Goal: Complete application form: Complete application form

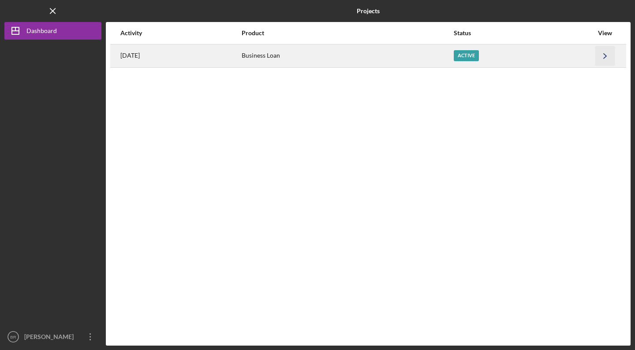
click at [602, 59] on icon "Icon/Navigate" at bounding box center [605, 56] width 20 height 20
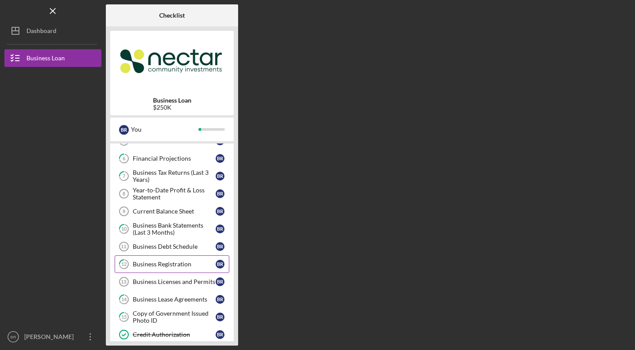
scroll to position [100, 0]
click at [154, 195] on div "Year-to-Date Profit & Loss Statement" at bounding box center [174, 194] width 83 height 14
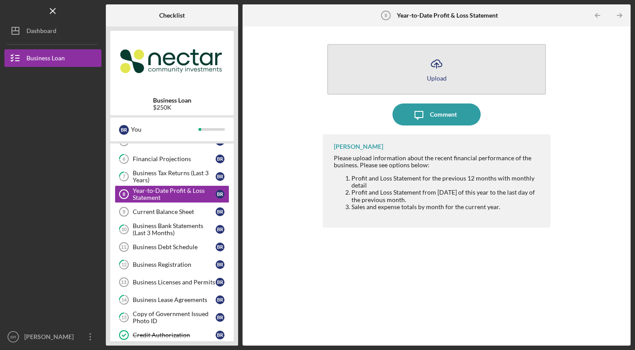
click at [443, 64] on icon "Icon/Upload" at bounding box center [436, 64] width 22 height 22
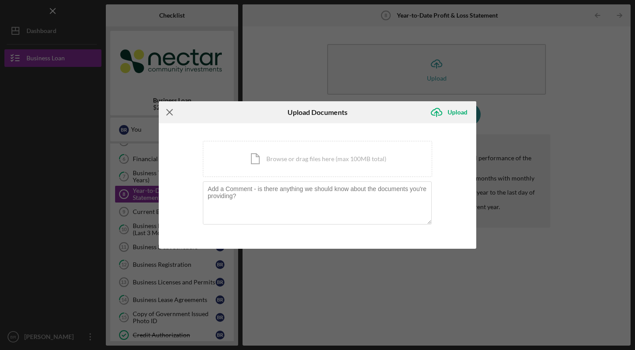
click at [173, 115] on icon "Icon/Menu Close" at bounding box center [170, 112] width 22 height 22
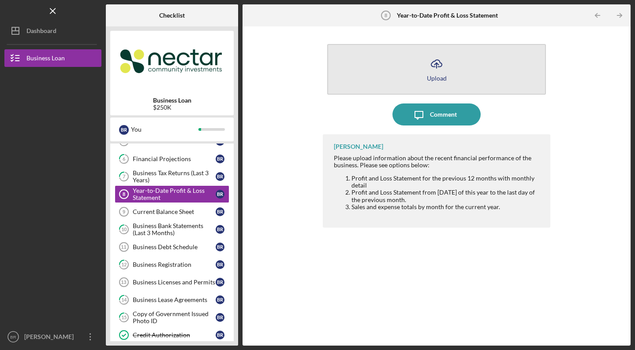
click at [431, 73] on icon "Icon/Upload" at bounding box center [436, 64] width 22 height 22
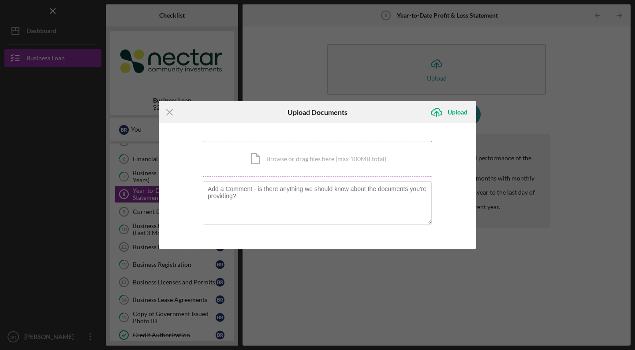
click at [306, 164] on div "Icon/Document Browse or drag files here (max 100MB total) Tap to choose files o…" at bounding box center [317, 159] width 229 height 36
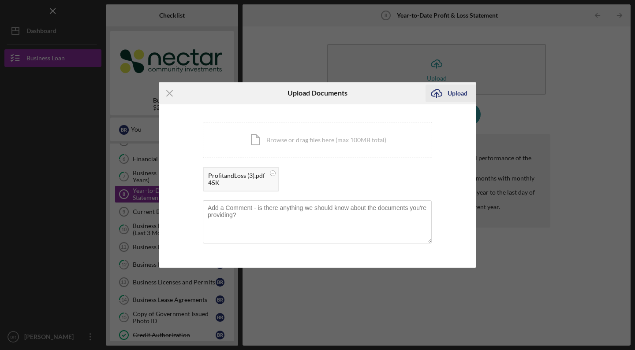
click at [456, 89] on div "Upload" at bounding box center [457, 94] width 20 height 18
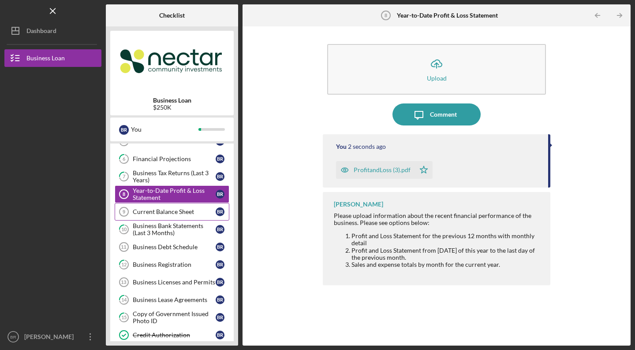
click at [157, 211] on div "Current Balance Sheet" at bounding box center [174, 211] width 83 height 7
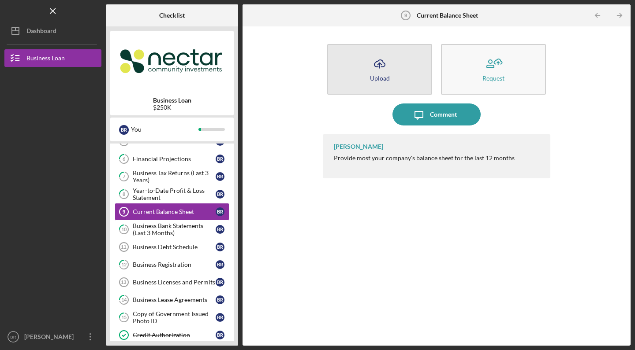
click at [411, 67] on button "Icon/Upload Upload" at bounding box center [379, 69] width 105 height 51
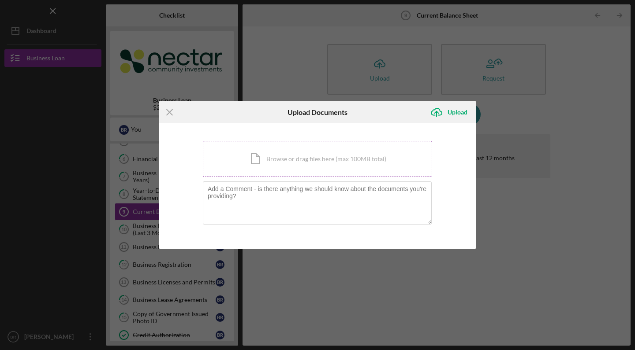
click at [295, 158] on div "Icon/Document Browse or drag files here (max 100MB total) Tap to choose files o…" at bounding box center [317, 159] width 229 height 36
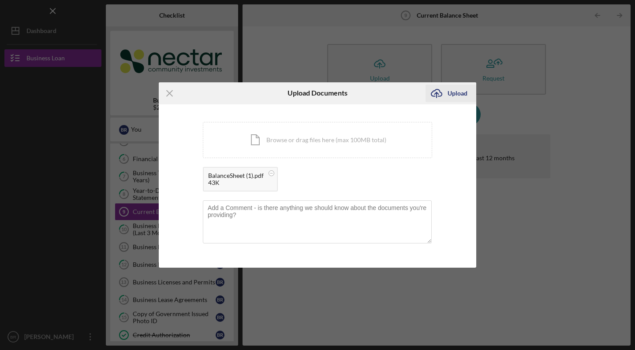
click at [457, 92] on div "Upload" at bounding box center [457, 94] width 20 height 18
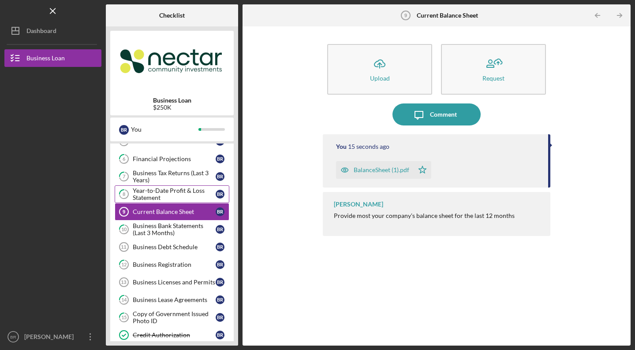
click at [169, 192] on div "Year-to-Date Profit & Loss Statement" at bounding box center [174, 194] width 83 height 14
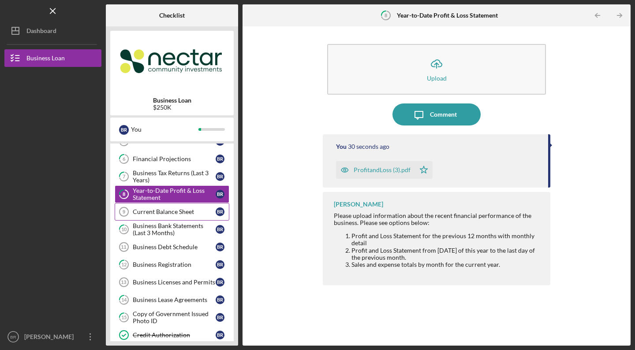
click at [152, 212] on div "Current Balance Sheet" at bounding box center [174, 211] width 83 height 7
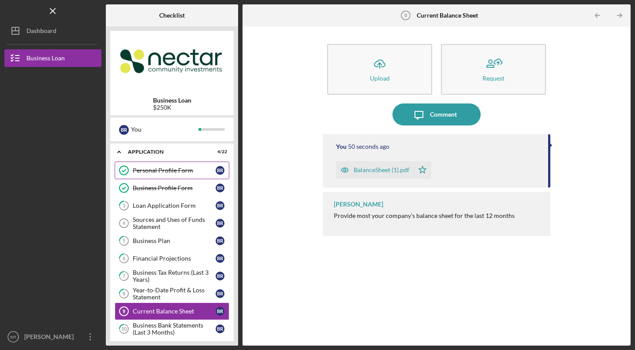
click at [177, 175] on link "Personal Profile Form Personal Profile Form B R" at bounding box center [172, 171] width 115 height 18
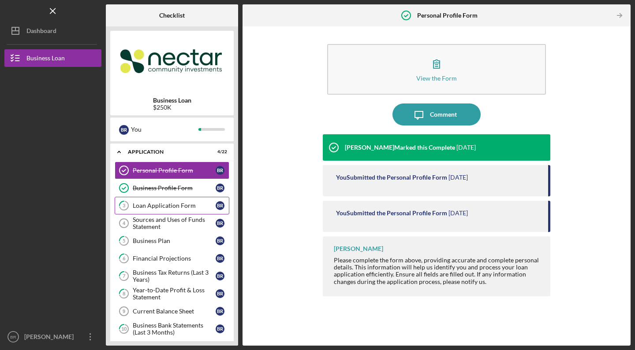
click at [170, 208] on div "Loan Application Form" at bounding box center [174, 205] width 83 height 7
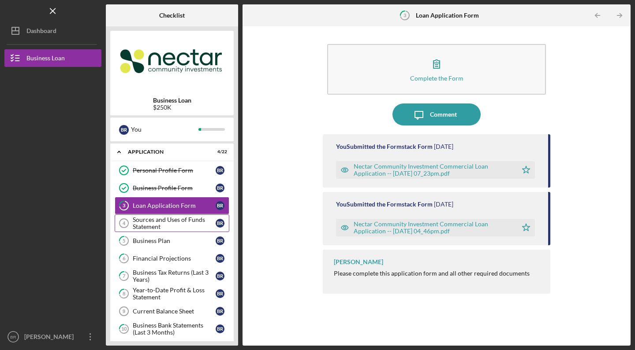
click at [195, 224] on div "Sources and Uses of Funds Statement" at bounding box center [174, 223] width 83 height 14
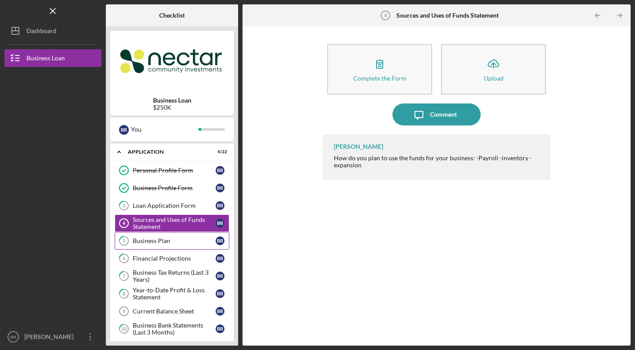
click at [176, 242] on div "Business Plan" at bounding box center [174, 241] width 83 height 7
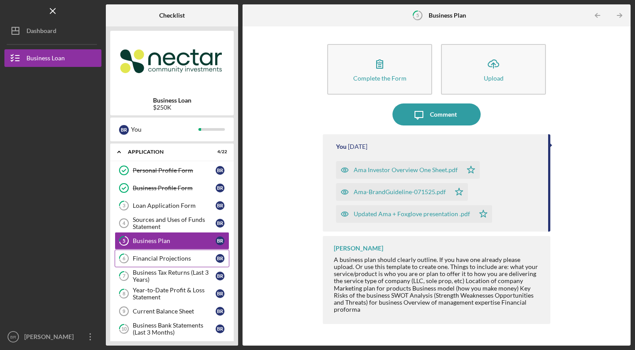
click at [160, 256] on div "Financial Projections" at bounding box center [174, 258] width 83 height 7
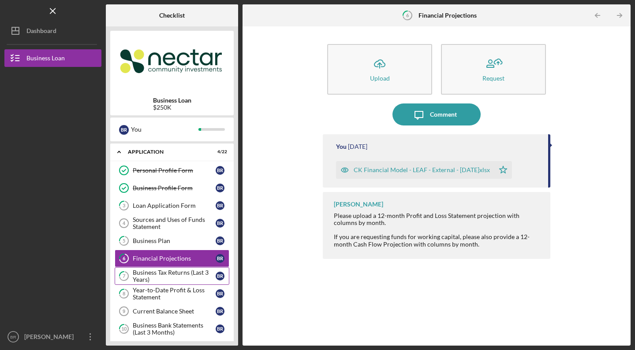
click at [192, 278] on div "Business Tax Returns (Last 3 Years)" at bounding box center [174, 276] width 83 height 14
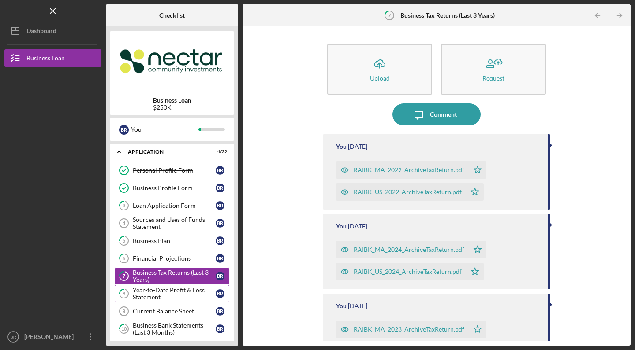
click at [173, 296] on div "Year-to-Date Profit & Loss Statement" at bounding box center [174, 294] width 83 height 14
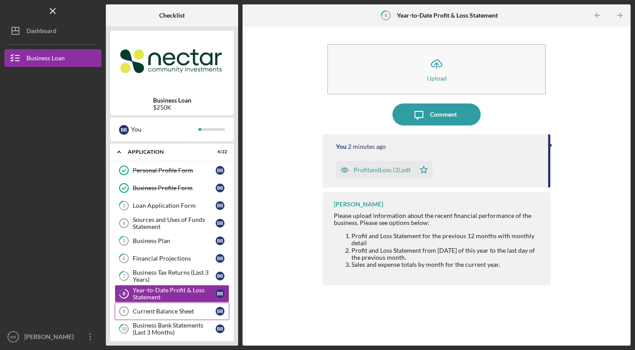
click at [167, 314] on div "Current Balance Sheet" at bounding box center [174, 311] width 83 height 7
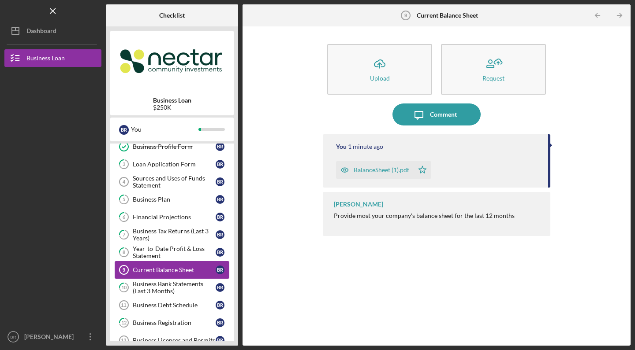
scroll to position [43, 0]
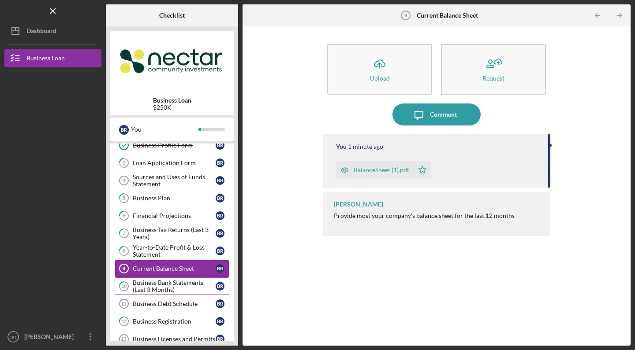
click at [189, 286] on div "Business Bank Statements (Last 3 Months)" at bounding box center [174, 286] width 83 height 14
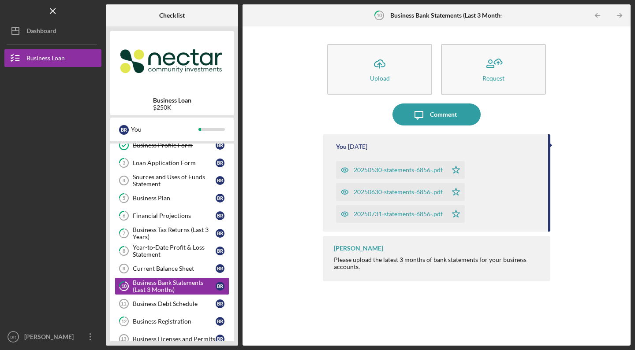
click at [409, 170] on div "20250530-statements-6856-.pdf" at bounding box center [397, 170] width 89 height 7
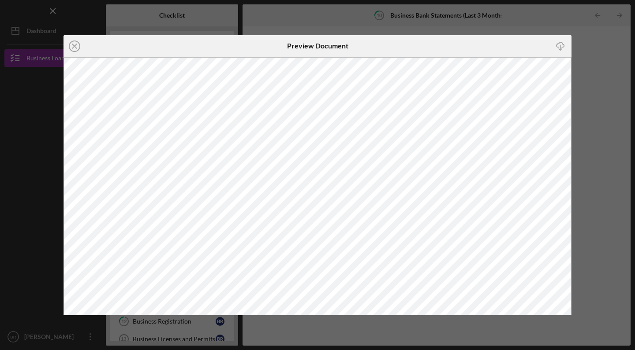
click at [591, 68] on div "Icon/Close Preview Document Icon/Download" at bounding box center [317, 175] width 635 height 350
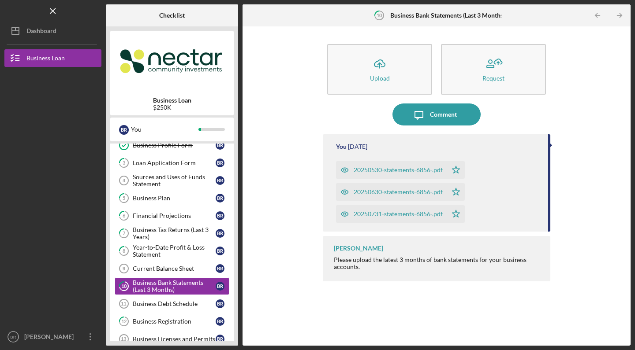
click at [387, 190] on div "20250630-statements-6856-.pdf" at bounding box center [397, 192] width 89 height 7
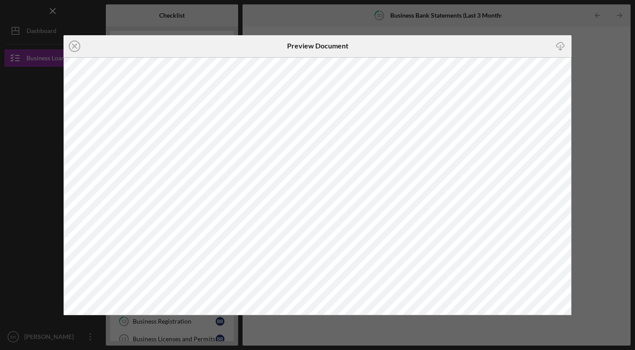
click at [607, 67] on div "Icon/Close Preview Document Icon/Download" at bounding box center [317, 175] width 635 height 350
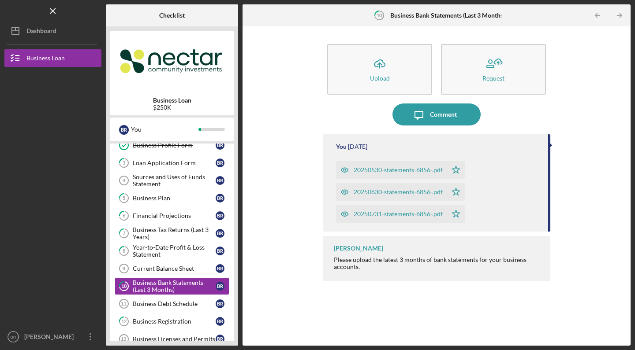
click at [383, 212] on div "20250731-statements-6856-.pdf" at bounding box center [397, 214] width 89 height 7
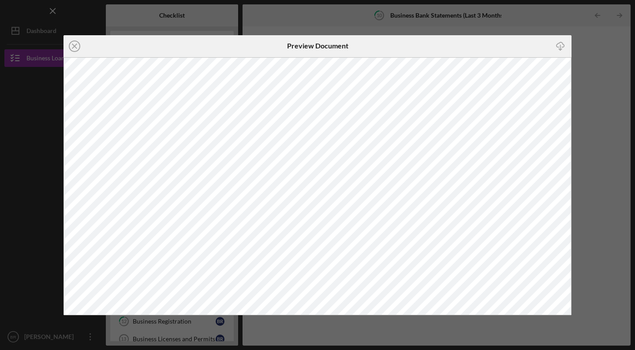
click at [598, 112] on div "Icon/Close Preview Document Icon/Download" at bounding box center [317, 175] width 635 height 350
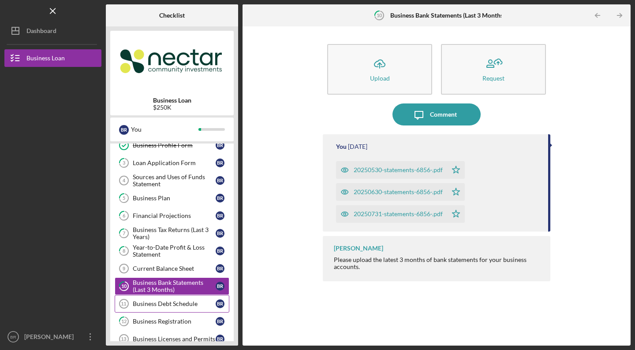
click at [193, 305] on div "Business Debt Schedule" at bounding box center [174, 304] width 83 height 7
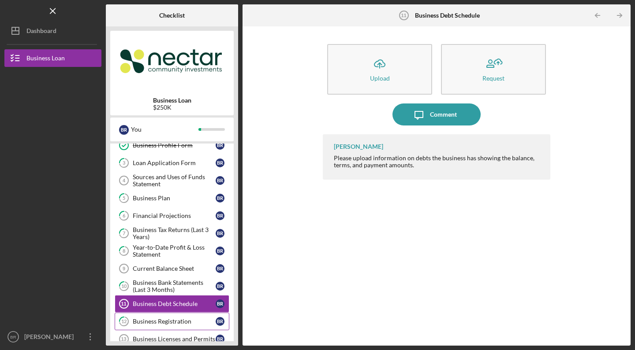
click at [174, 319] on div "Business Registration" at bounding box center [174, 321] width 83 height 7
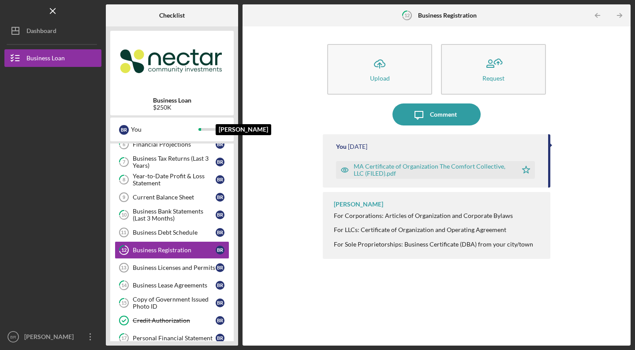
scroll to position [121, 0]
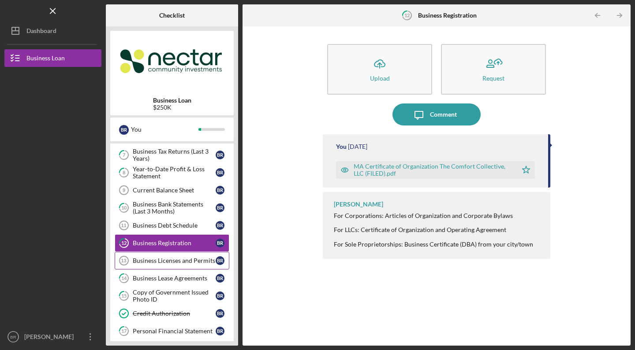
click at [176, 263] on div "Business Licenses and Permits" at bounding box center [174, 260] width 83 height 7
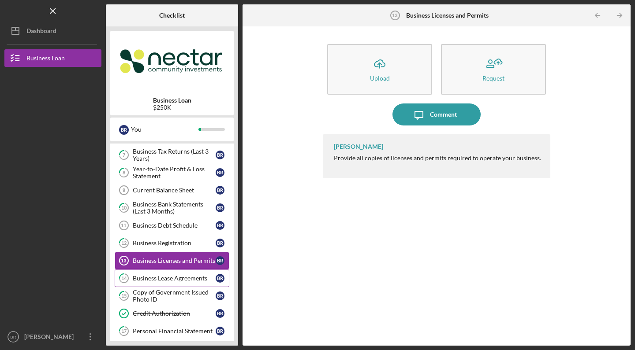
click at [165, 278] on div "Business Lease Agreements" at bounding box center [174, 278] width 83 height 7
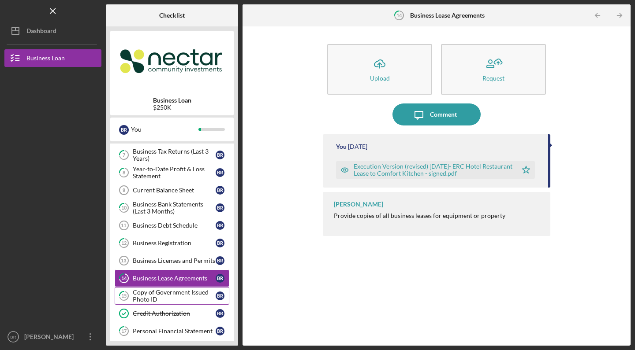
click at [175, 295] on div "Copy of Government Issued Photo ID" at bounding box center [174, 296] width 83 height 14
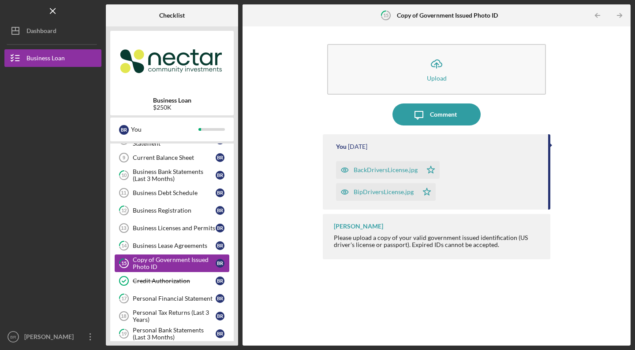
scroll to position [161, 0]
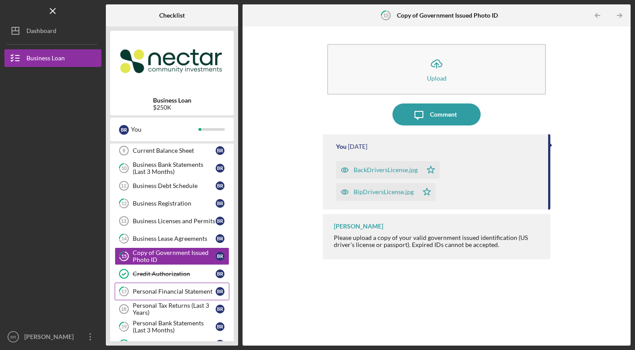
click at [178, 291] on div "Personal Financial Statement" at bounding box center [174, 291] width 83 height 7
